Goal: Task Accomplishment & Management: Manage account settings

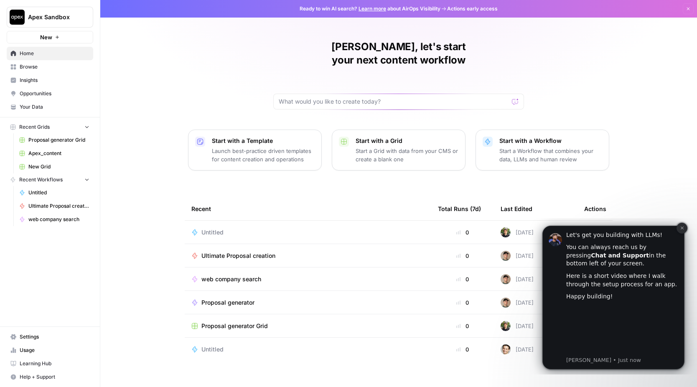
click at [682, 227] on icon "Dismiss notification" at bounding box center [681, 228] width 3 height 3
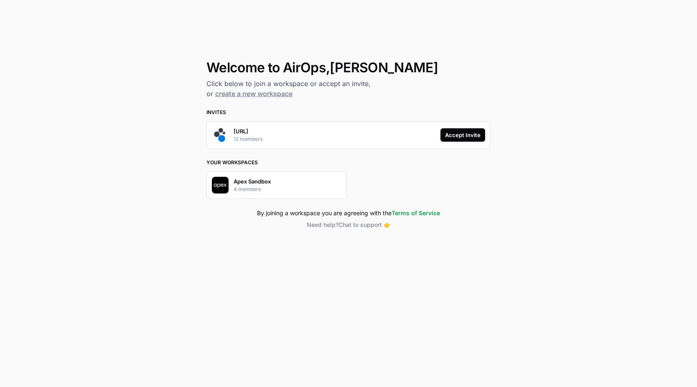
click at [454, 136] on div "Accept Invite" at bounding box center [463, 135] width 36 height 8
